Goal: Navigation & Orientation: Find specific page/section

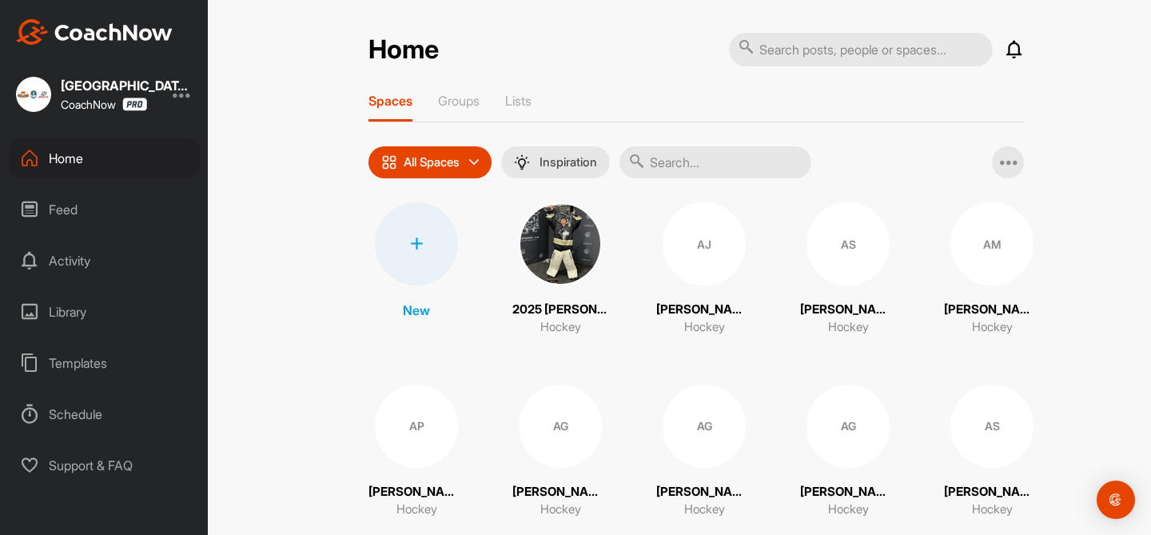
click at [91, 162] on div "Home" at bounding box center [105, 158] width 192 height 40
click at [86, 186] on div "Home Feed Activity Library Templates Schedule Support & FAQ" at bounding box center [104, 311] width 208 height 347
click at [74, 209] on div "Feed" at bounding box center [105, 209] width 192 height 40
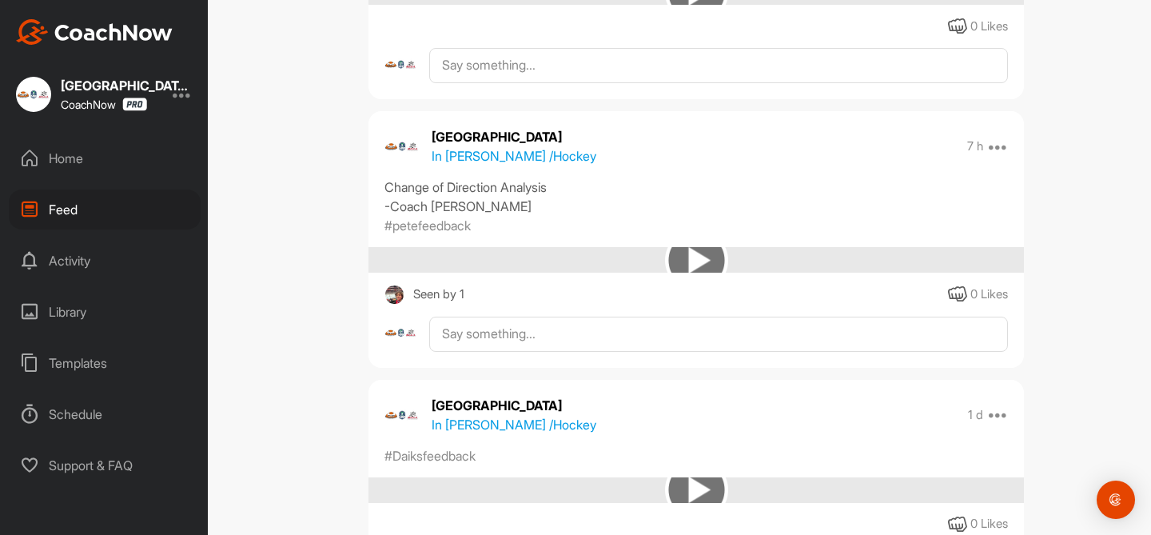
scroll to position [1043, 0]
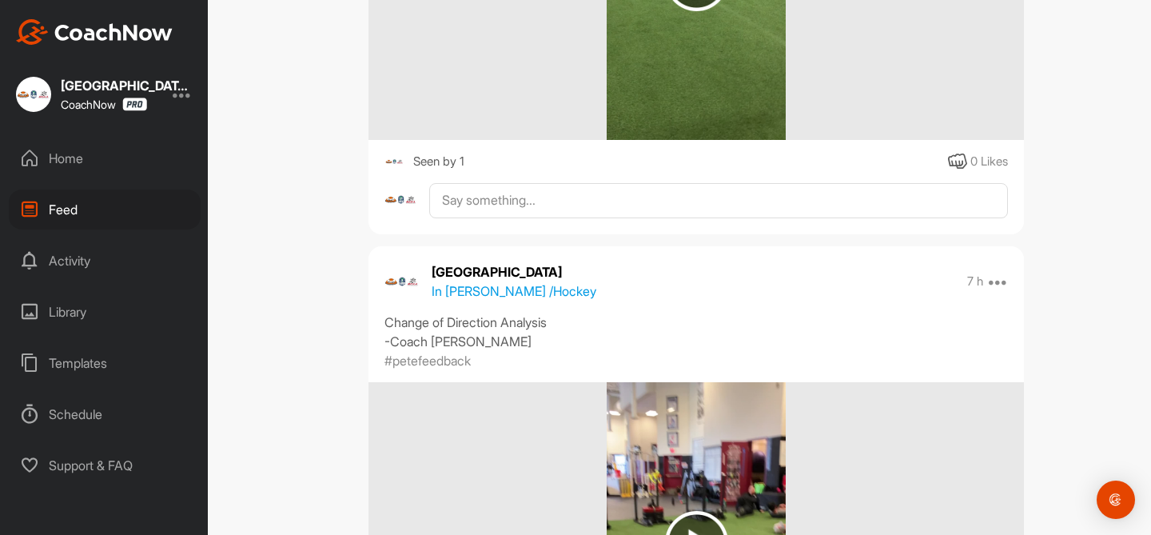
click at [81, 157] on div "Home" at bounding box center [105, 158] width 192 height 40
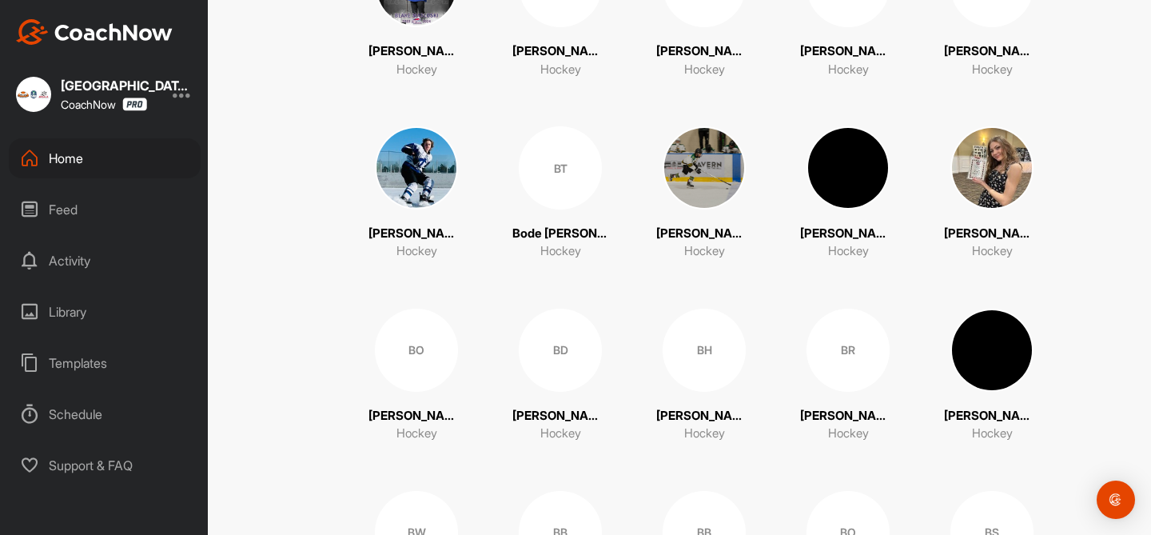
scroll to position [2964, 0]
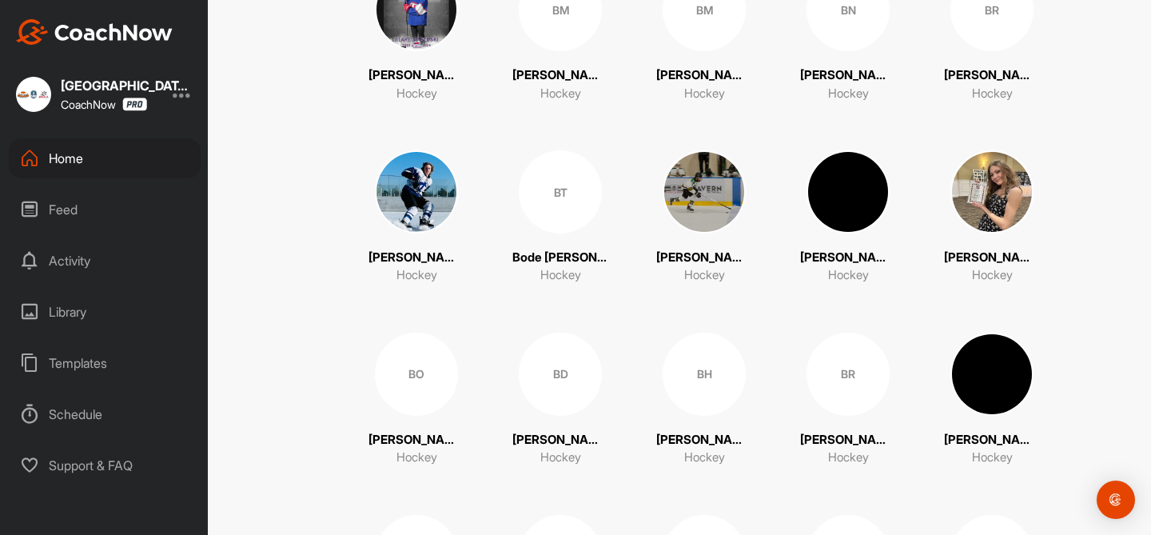
click at [408, 194] on img at bounding box center [416, 191] width 83 height 83
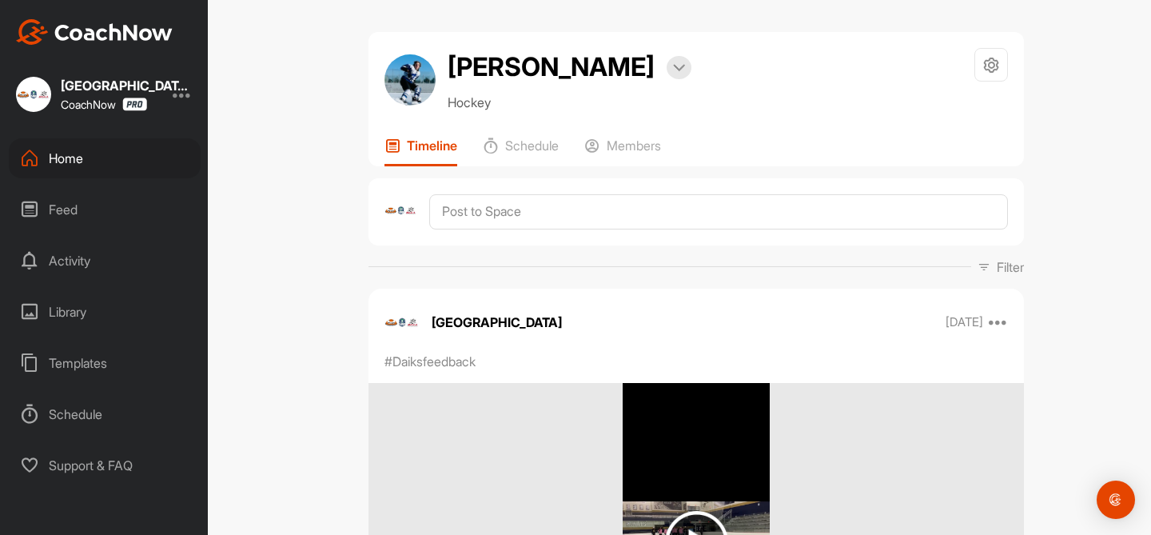
click at [404, 86] on img at bounding box center [409, 79] width 51 height 51
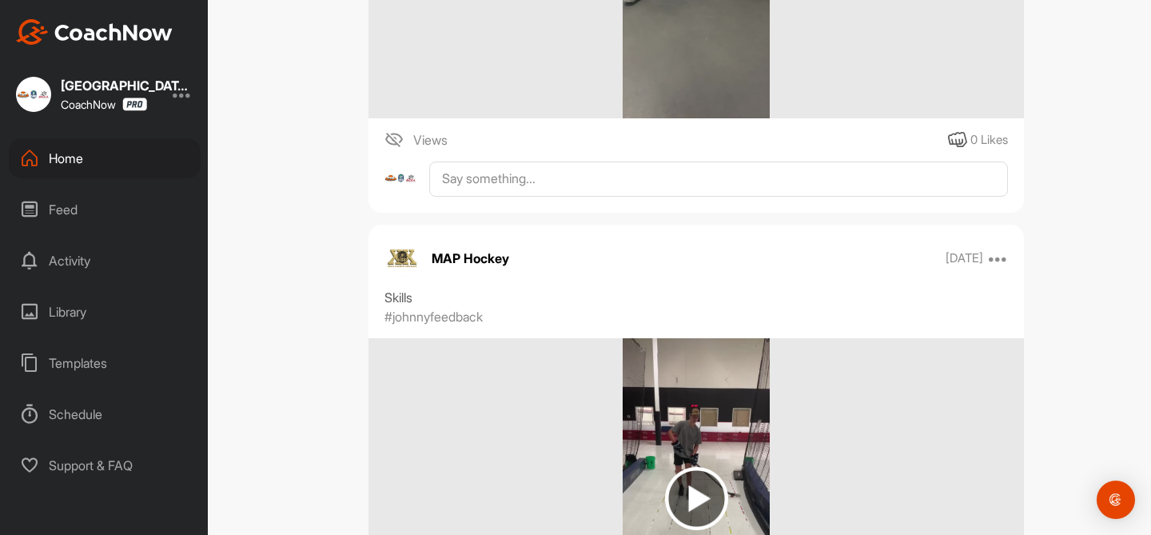
scroll to position [3880, 0]
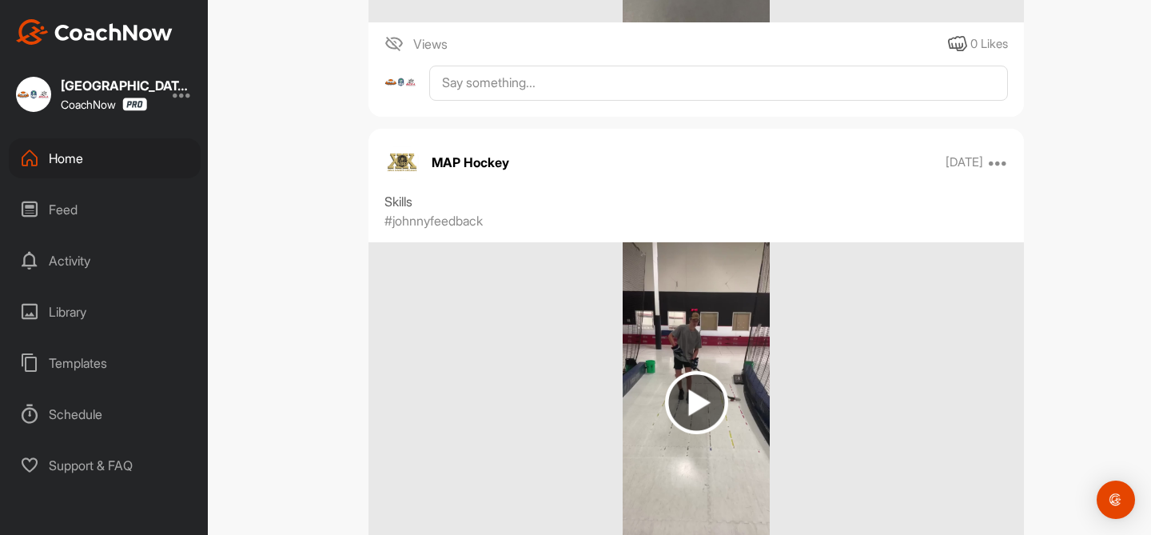
click at [66, 162] on div "Home" at bounding box center [105, 158] width 192 height 40
